Goal: Information Seeking & Learning: Find specific fact

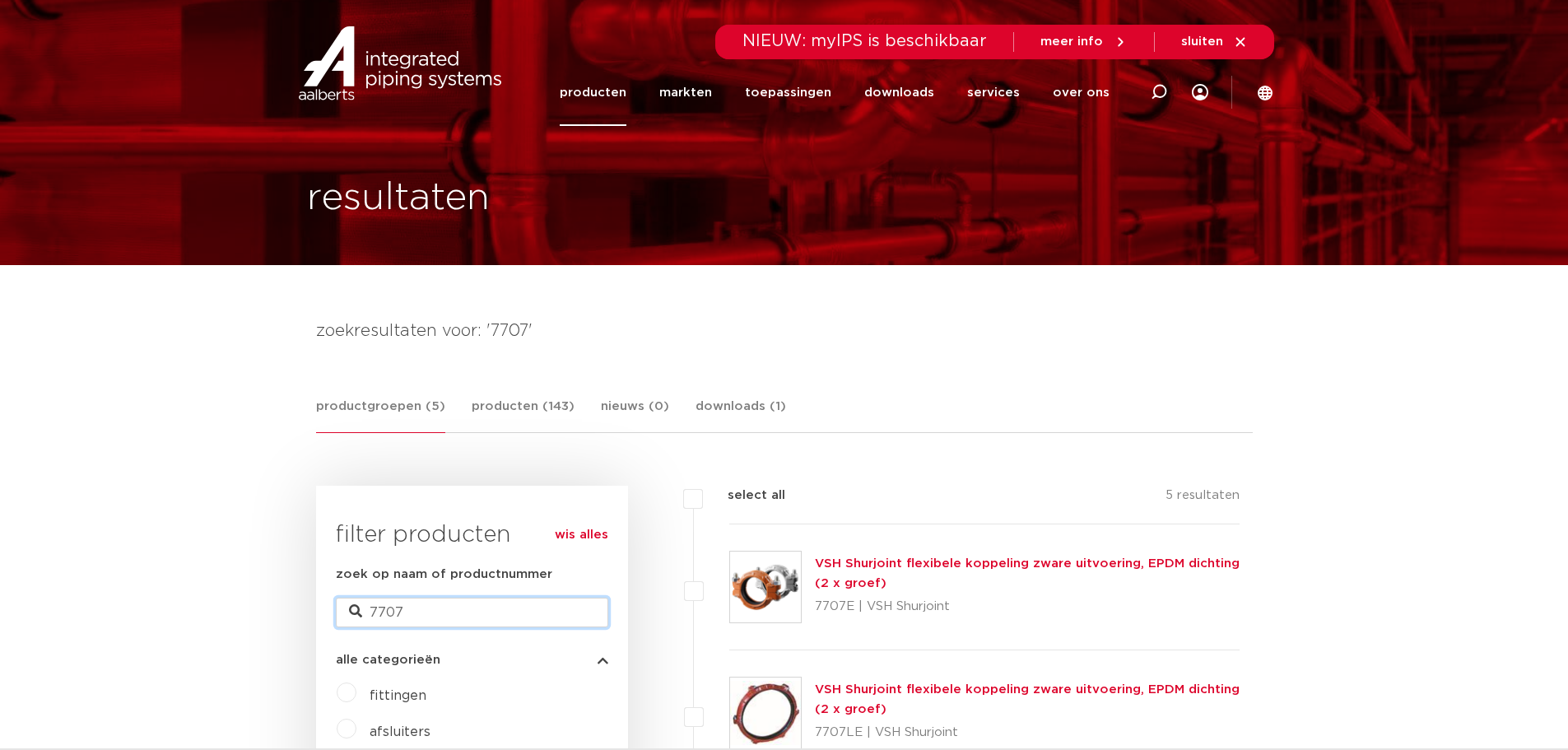
click at [432, 607] on input "7707" at bounding box center [472, 613] width 273 height 30
type input "7721"
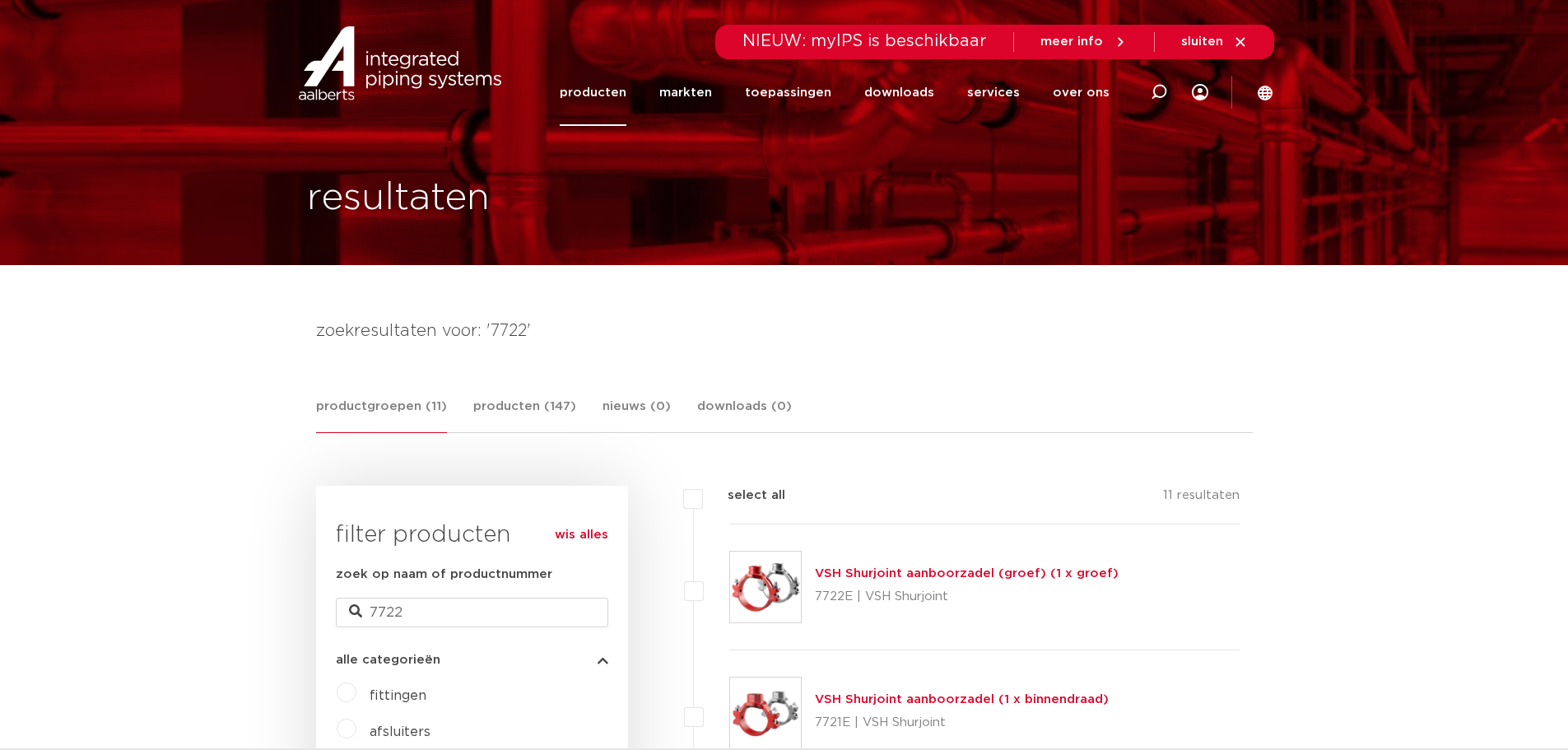
click at [435, 614] on input "7722" at bounding box center [472, 613] width 273 height 30
type input "7"
type input "305"
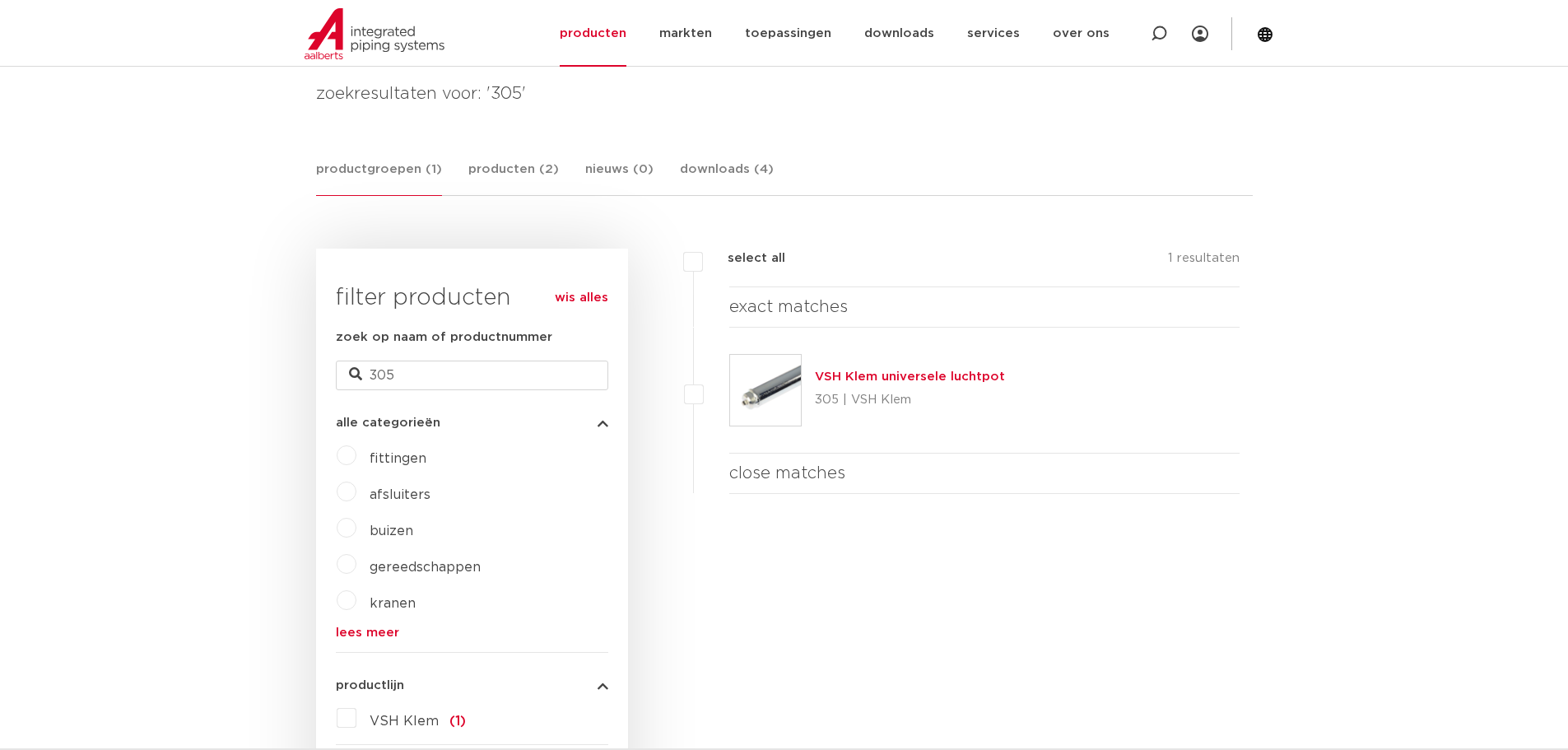
scroll to position [247, 0]
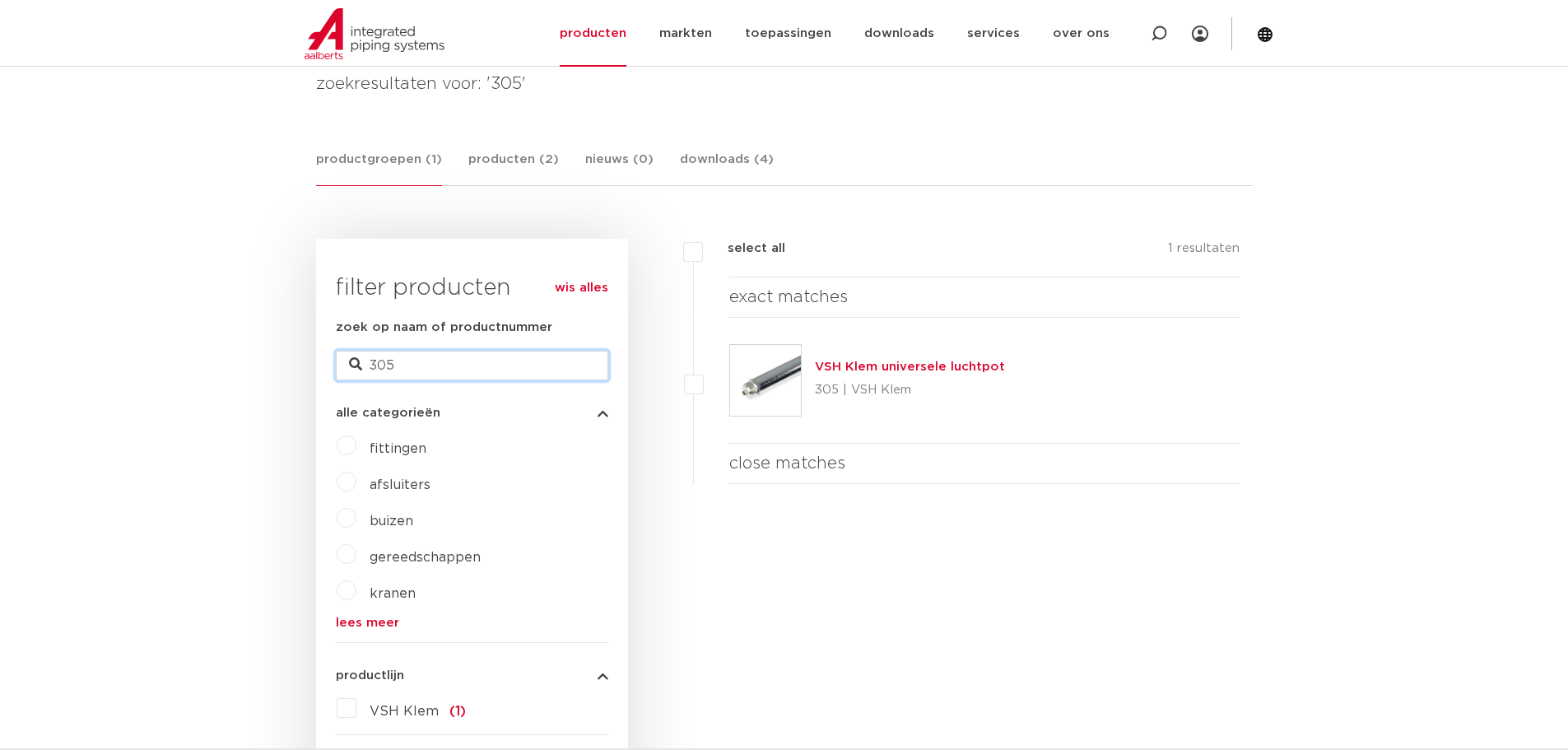
click at [374, 362] on input "305" at bounding box center [472, 366] width 273 height 30
type input "H305"
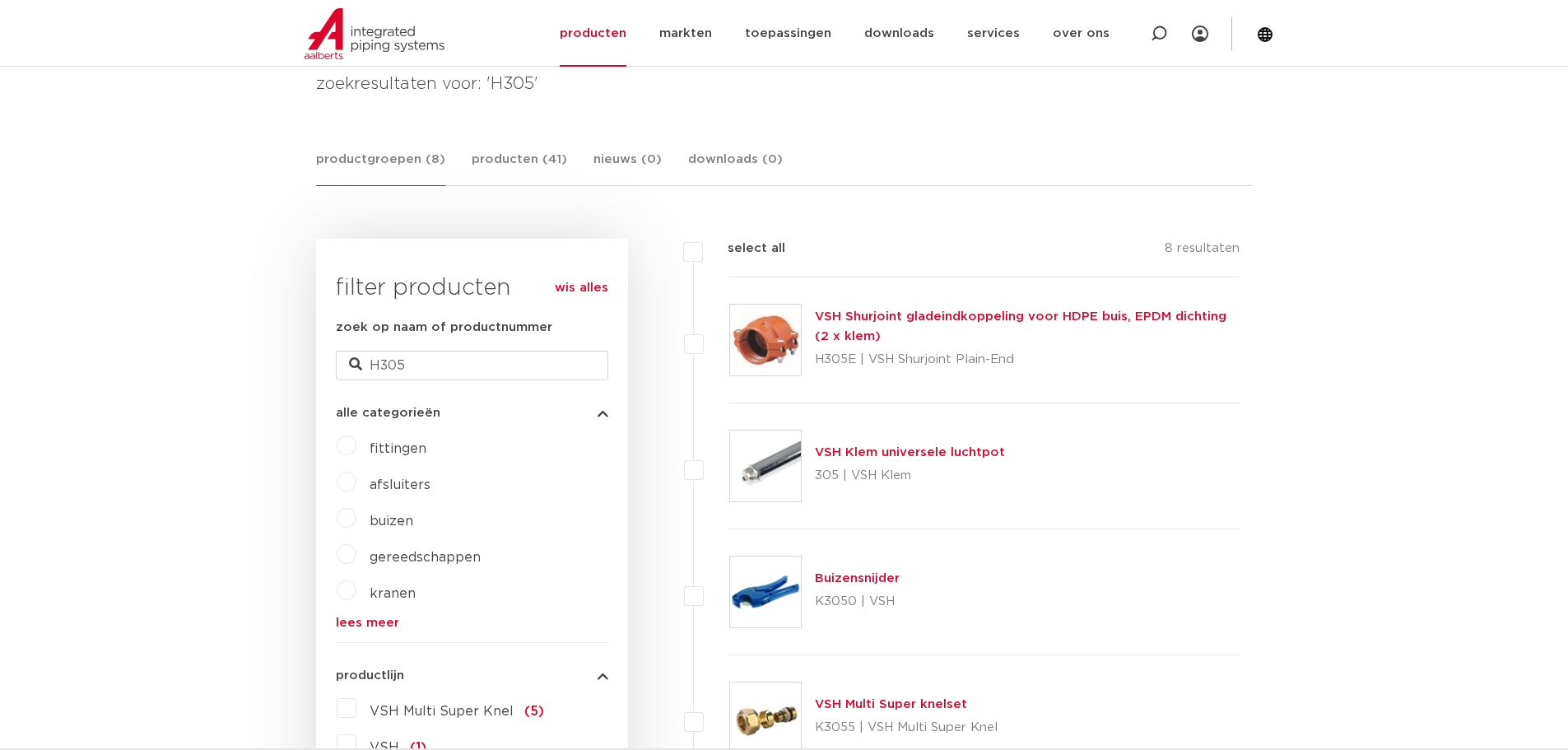
click at [912, 332] on div "VSH Shurjoint gladeindkoppeling voor HDPE buis, EPDM dichting (2 x klem) H305E …" at bounding box center [1028, 339] width 426 height 66
click at [919, 319] on link "VSH Shurjoint gladeindkoppeling voor HDPE buis, EPDM dichting (2 x klem)" at bounding box center [1020, 326] width 412 height 32
click at [923, 316] on link "VSH Shurjoint gladeindkoppeling voor HDPE buis, EPDM dichting (2 x klem)" at bounding box center [1020, 326] width 412 height 32
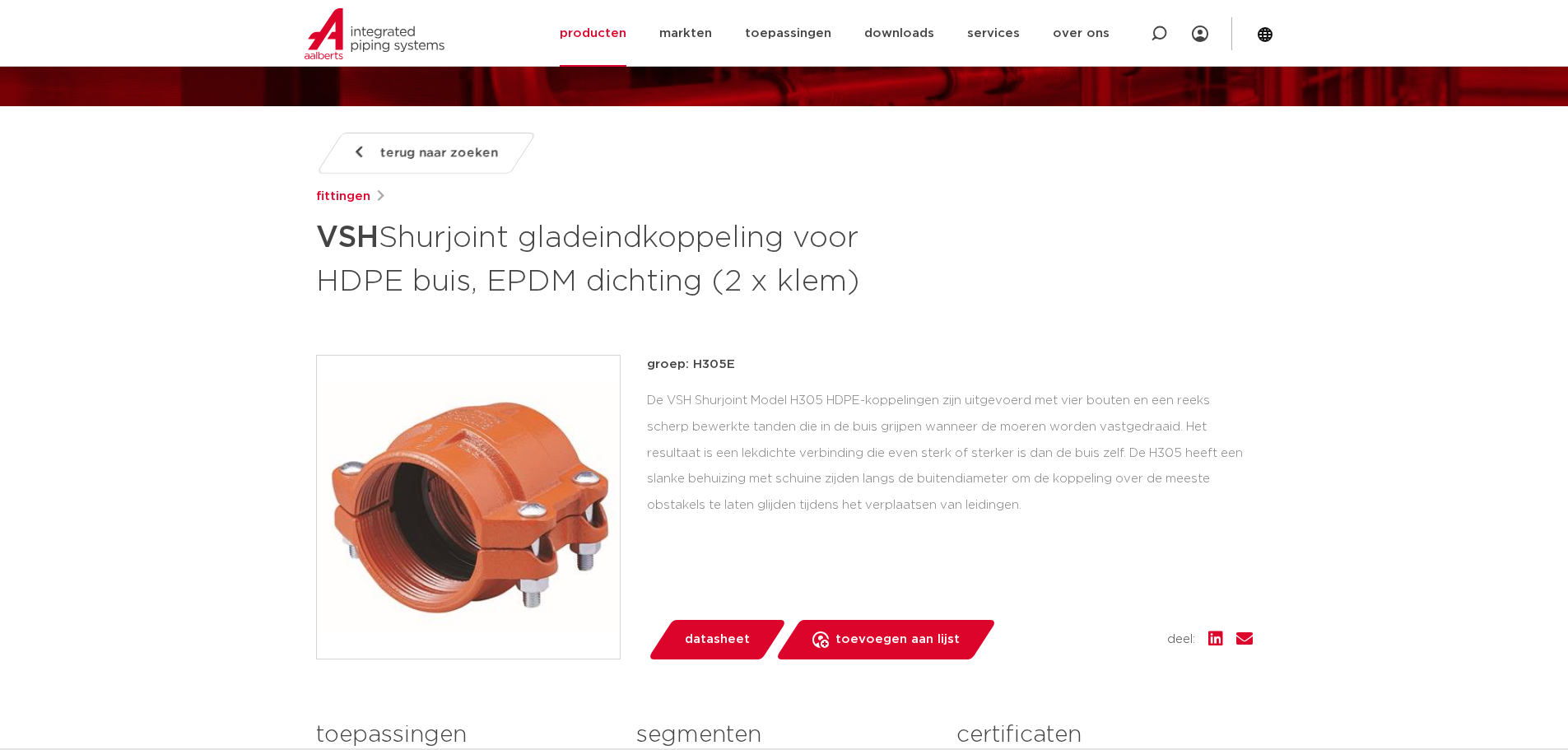
scroll to position [165, 0]
